Goal: Register for event/course

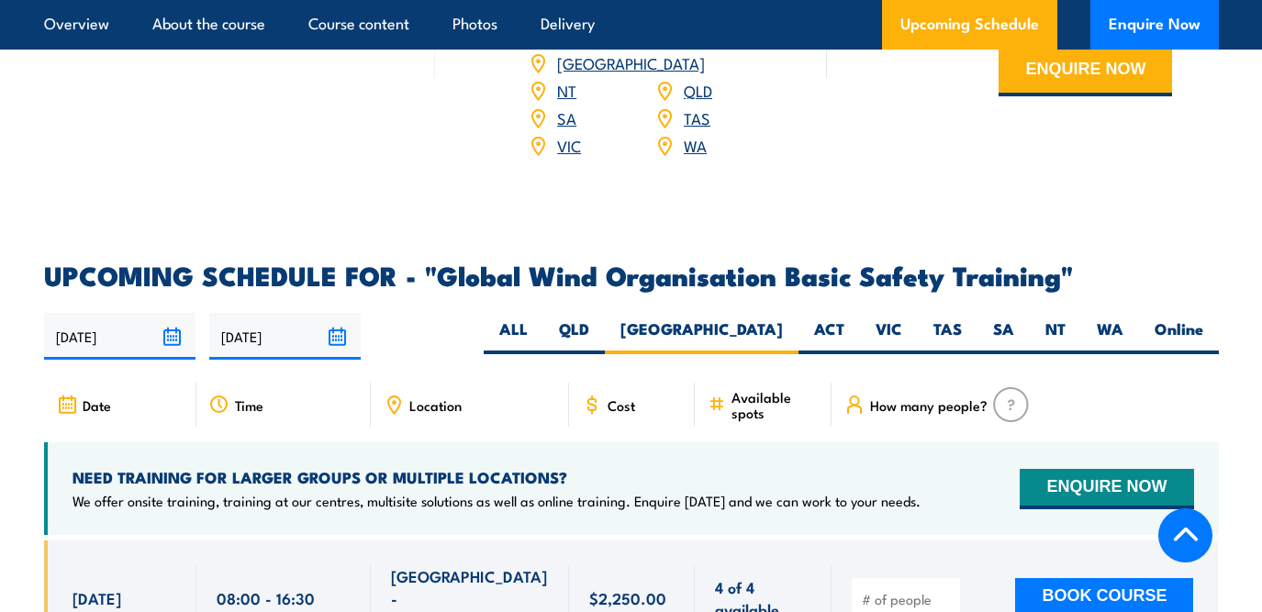
scroll to position [2719, 0]
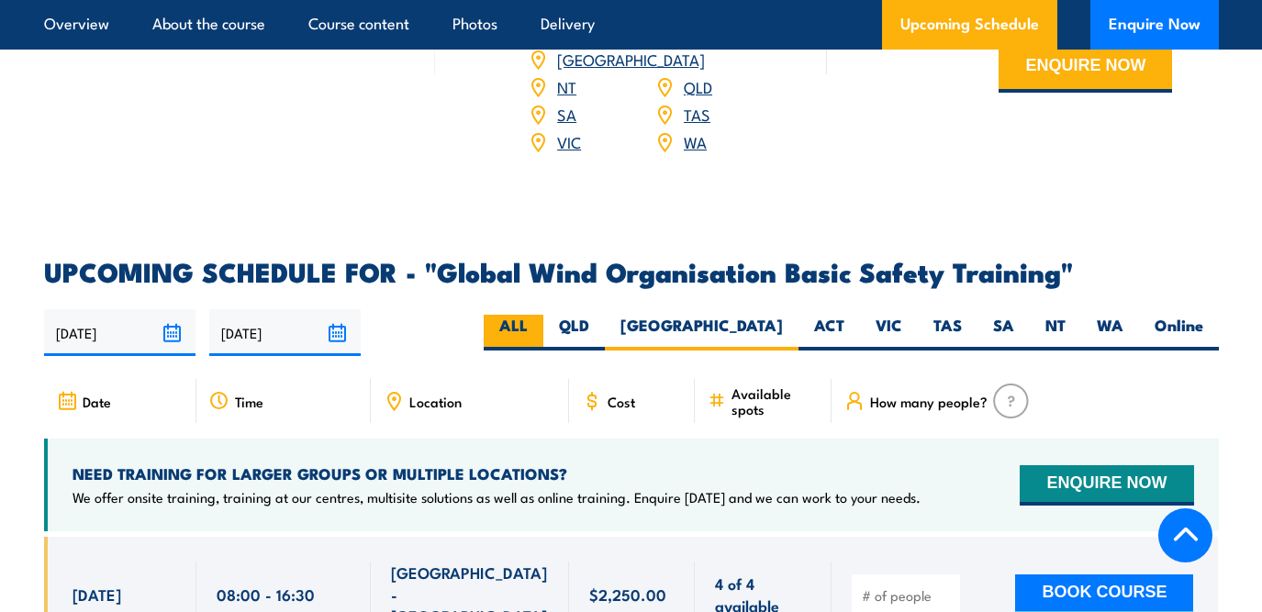
click at [544, 315] on label "ALL" at bounding box center [514, 333] width 60 height 36
click at [540, 315] on input "ALL" at bounding box center [534, 321] width 12 height 12
radio input "true"
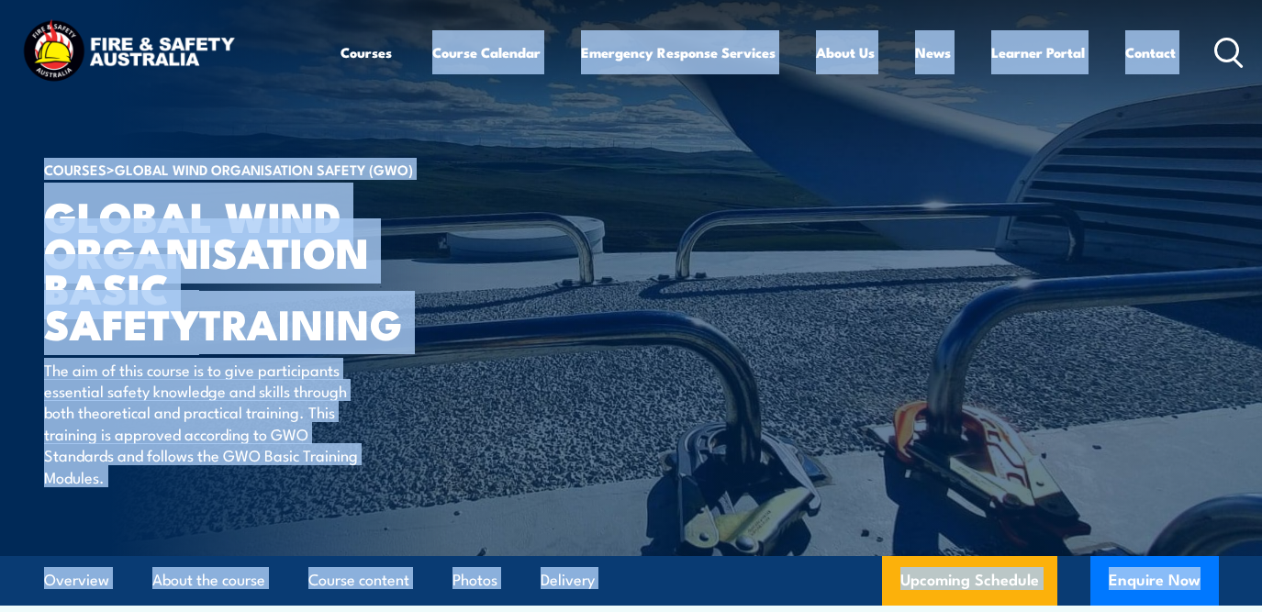
drag, startPoint x: 544, startPoint y: 244, endPoint x: 549, endPoint y: -15, distance: 258.9
click at [549, 0] on html "Courses Course Calendar Emergency Response Services Services Overview Emergency…" at bounding box center [631, 306] width 1262 height 612
click at [476, 307] on h1 "Global Wind Organisation Basic Safety TRAINING" at bounding box center [271, 269] width 454 height 144
